Goal: Information Seeking & Learning: Learn about a topic

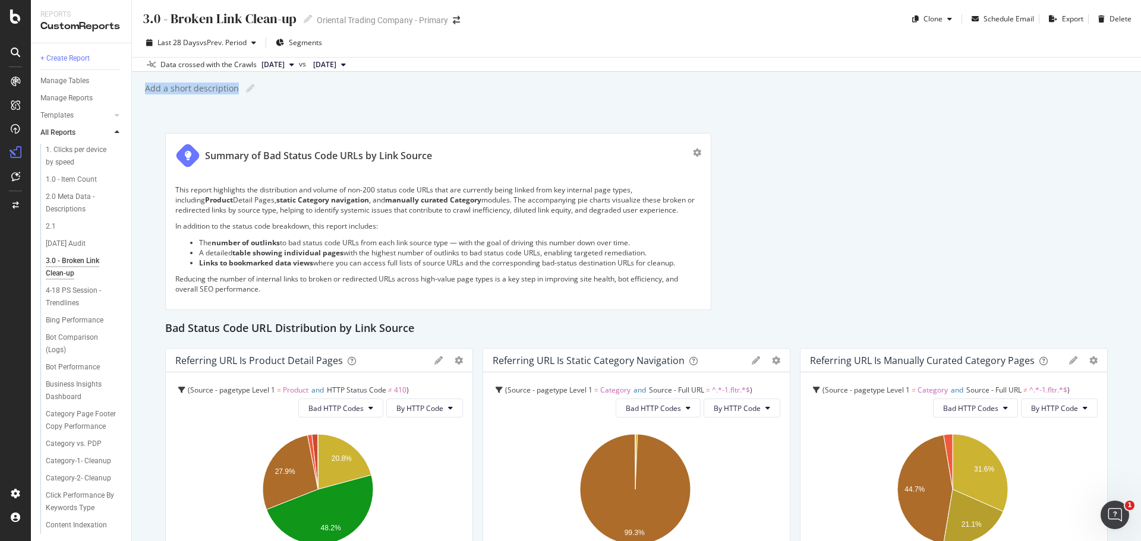
drag, startPoint x: 147, startPoint y: 86, endPoint x: 235, endPoint y: 93, distance: 87.6
click at [235, 93] on div "Add a short description" at bounding box center [191, 89] width 95 height 12
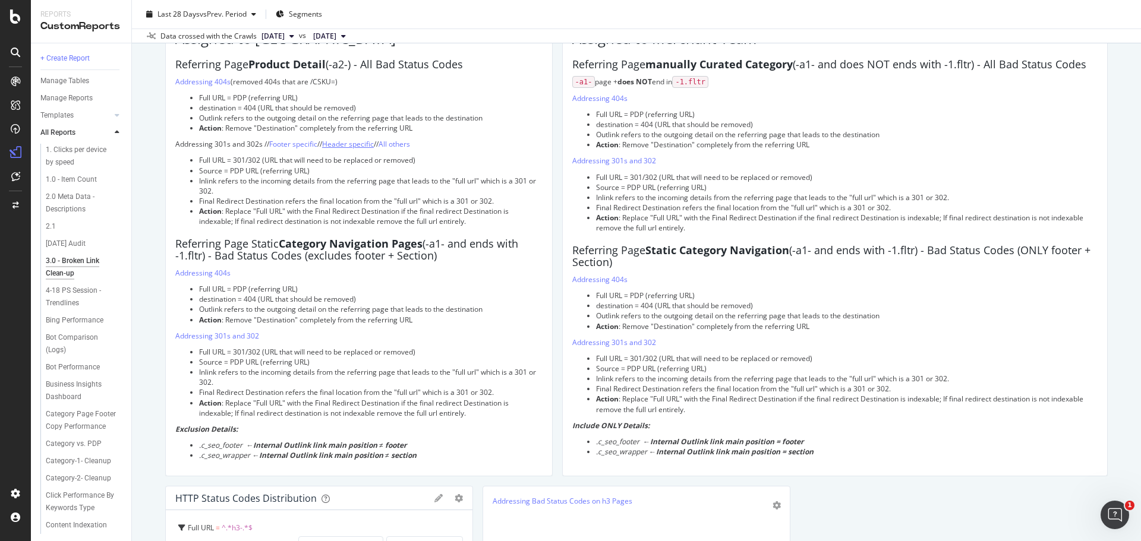
scroll to position [1189, 0]
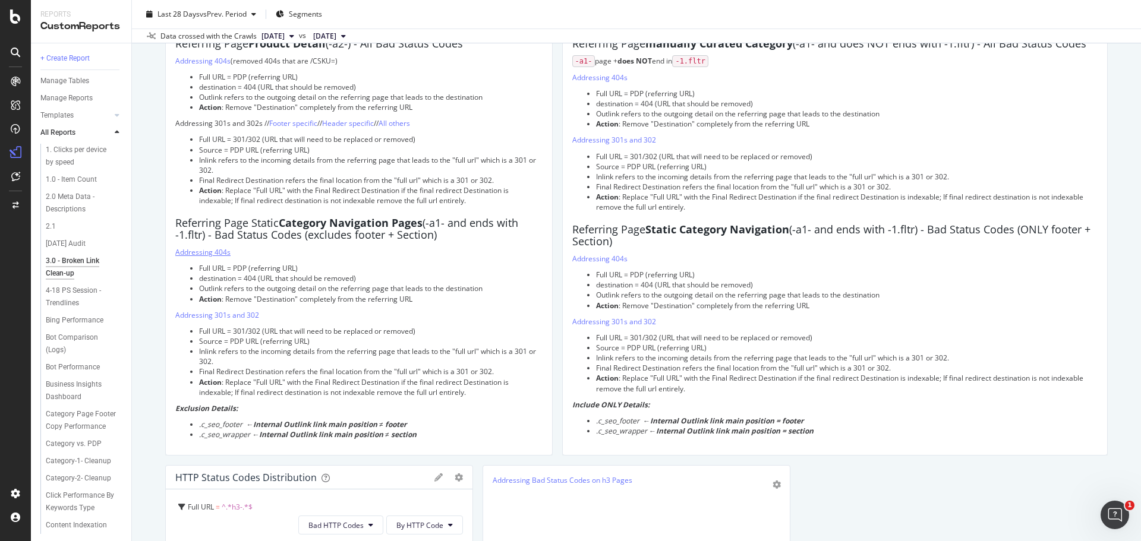
click at [197, 254] on link "Addressing 404s" at bounding box center [202, 252] width 55 height 10
